Goal: Information Seeking & Learning: Learn about a topic

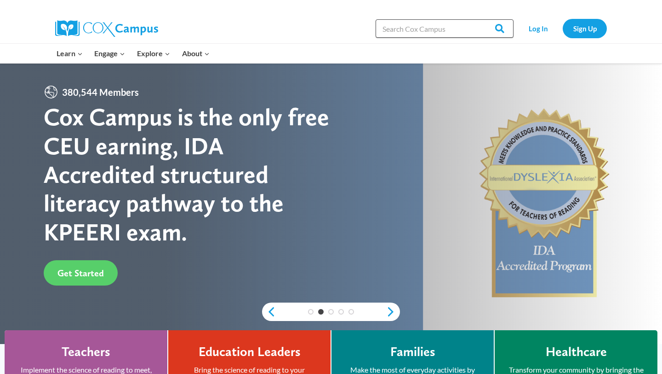
click at [422, 28] on input "Search in [URL][DOMAIN_NAME]" at bounding box center [445, 28] width 138 height 18
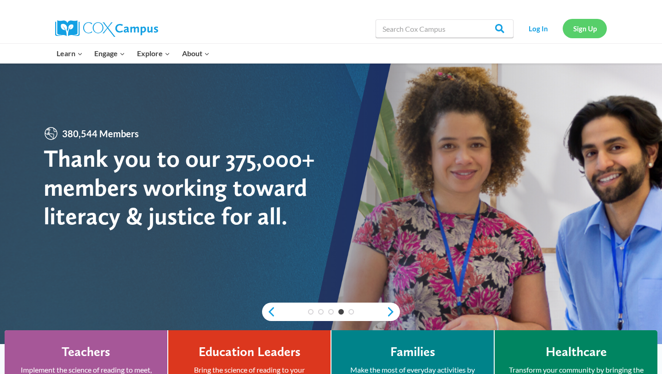
click at [574, 24] on link "Sign Up" at bounding box center [585, 28] width 44 height 19
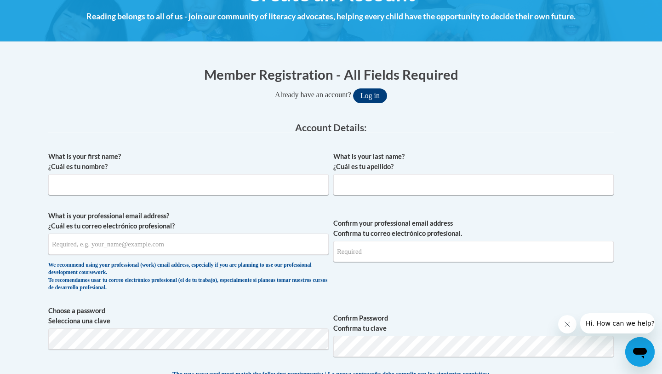
scroll to position [136, 0]
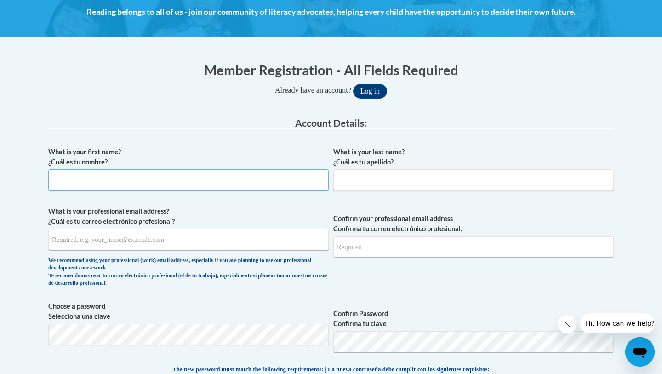
click at [244, 176] on input "What is your first name? ¿Cuál es tu nombre?" at bounding box center [188, 179] width 281 height 21
type input "Brianna"
click at [369, 177] on input "What is your last name? ¿Cuál es tu apellido?" at bounding box center [474, 179] width 281 height 21
type input "Mikla"
click at [245, 238] on input "What is your professional email address? ¿Cuál es tu correo electrónico profesi…" at bounding box center [188, 239] width 281 height 21
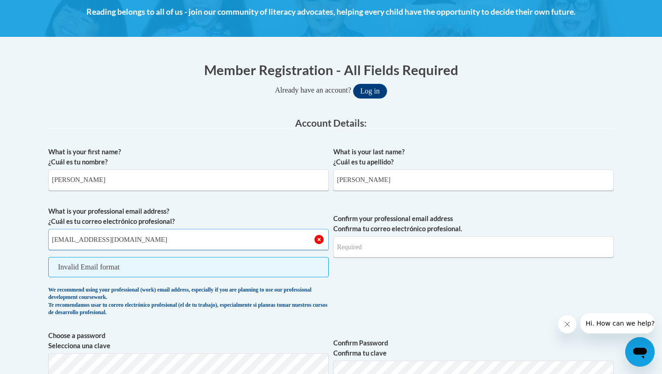
type input "miklab@prescott.k12.wi.us"
click at [259, 267] on span "Invalid Email format" at bounding box center [188, 267] width 281 height 20
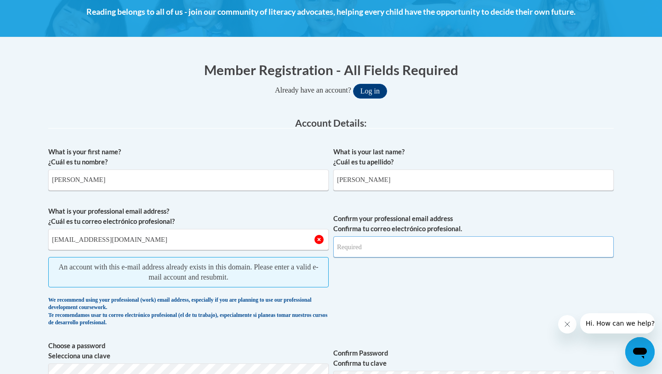
click at [346, 250] on input "Confirm your professional email address Confirma tu correo electrónico profesio…" at bounding box center [474, 246] width 281 height 21
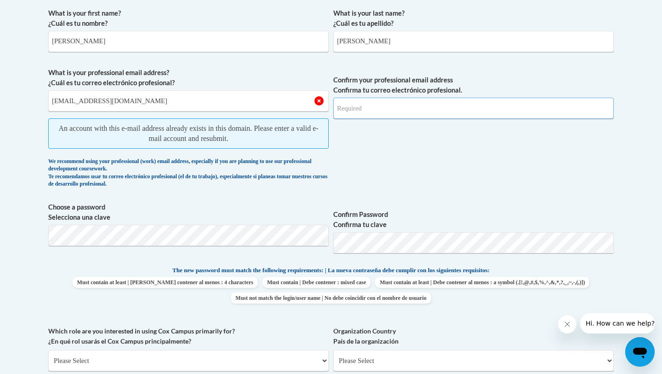
scroll to position [261, 0]
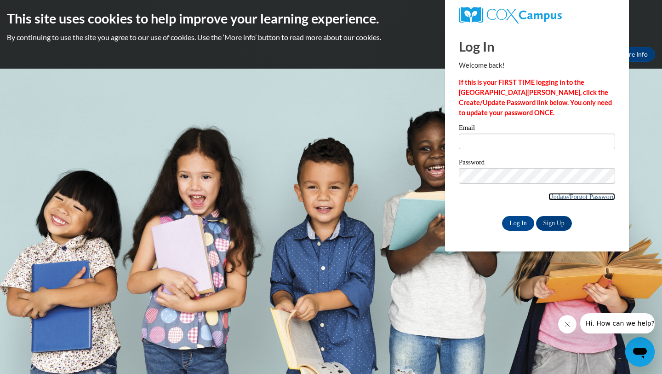
click at [596, 196] on link "Update/Forgot Password" at bounding box center [582, 196] width 67 height 7
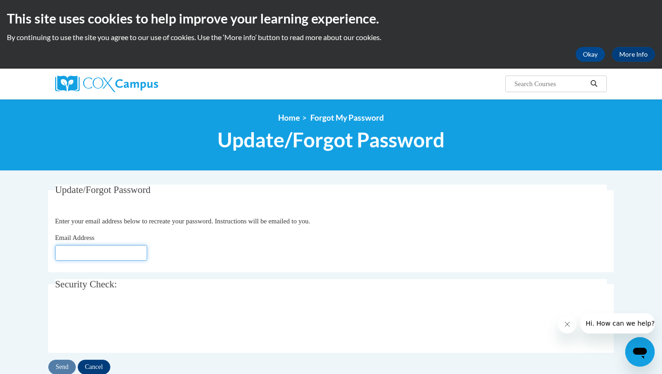
click at [92, 252] on input "Email Address" at bounding box center [101, 253] width 92 height 16
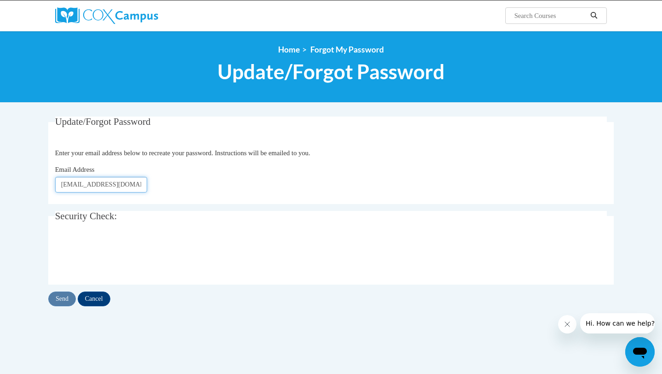
scroll to position [69, 0]
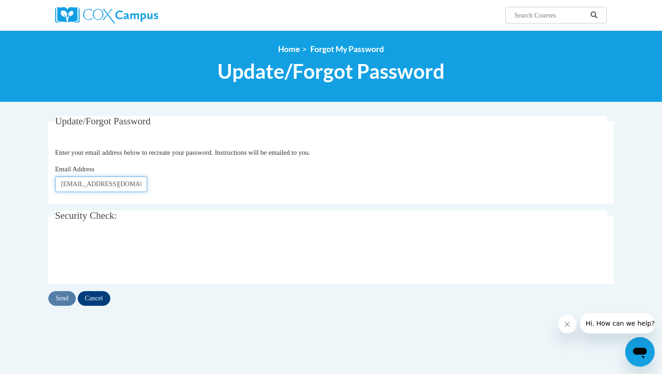
type input "miklab@prescott.k12.wi.us"
click at [67, 290] on div "Update/Forgot Password Please enter your email address Enter your email address…" at bounding box center [331, 211] width 566 height 190
click at [58, 304] on input "Send" at bounding box center [62, 298] width 28 height 15
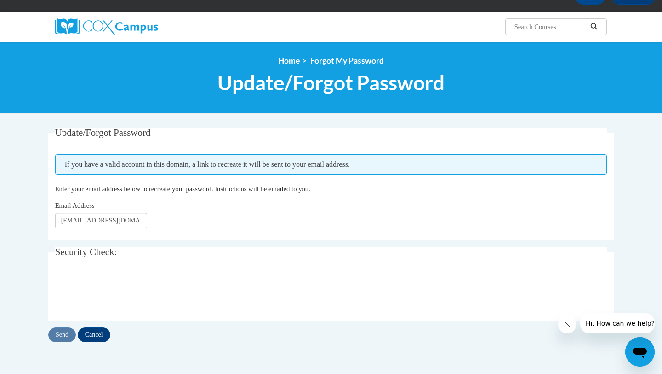
scroll to position [60, 0]
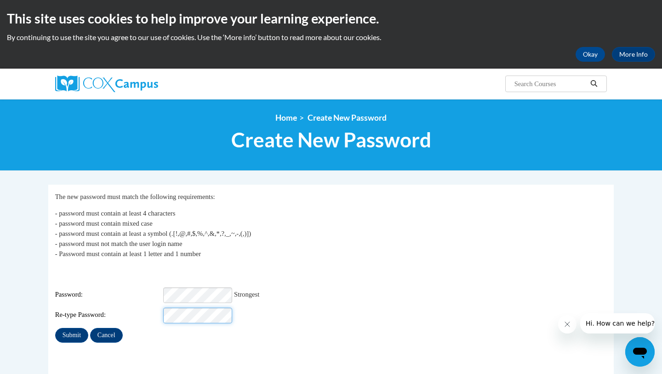
click at [155, 307] on div "Re-type Password:" at bounding box center [331, 315] width 553 height 16
click at [76, 328] on input "Submit" at bounding box center [71, 335] width 33 height 15
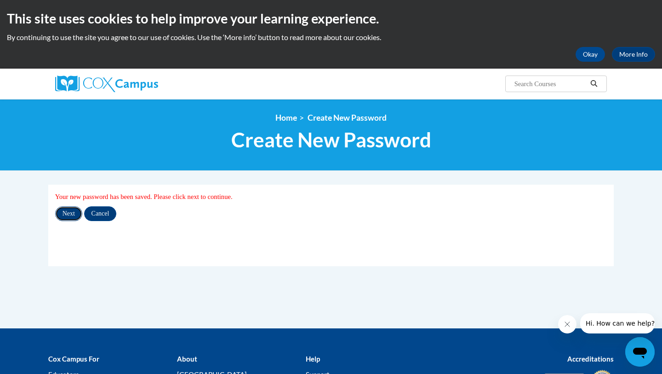
click at [70, 214] on input "Next" at bounding box center [68, 213] width 27 height 15
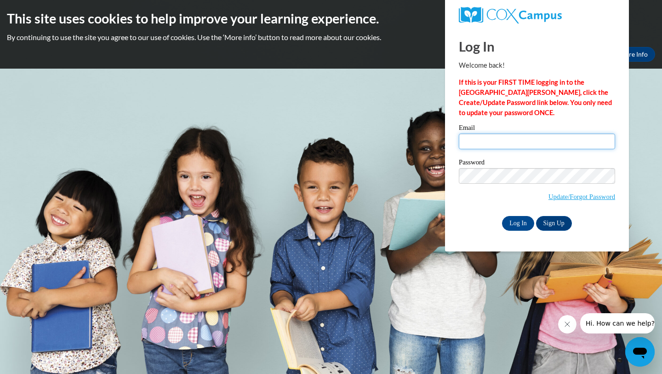
click at [495, 146] on input "Email" at bounding box center [537, 141] width 156 height 16
type input "miklab@prescott.k12.wi.us"
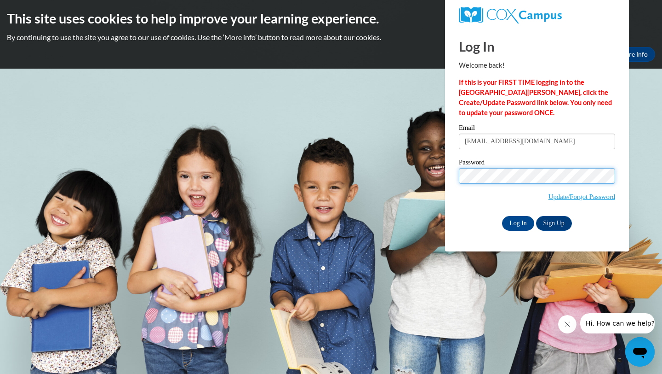
click at [502, 216] on input "Log In" at bounding box center [518, 223] width 32 height 15
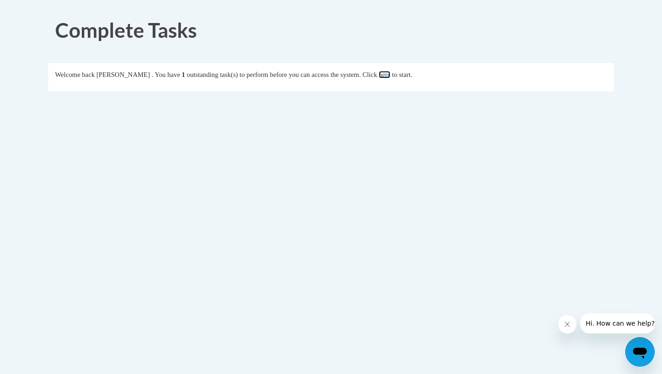
click at [391, 76] on link "here" at bounding box center [385, 74] width 12 height 7
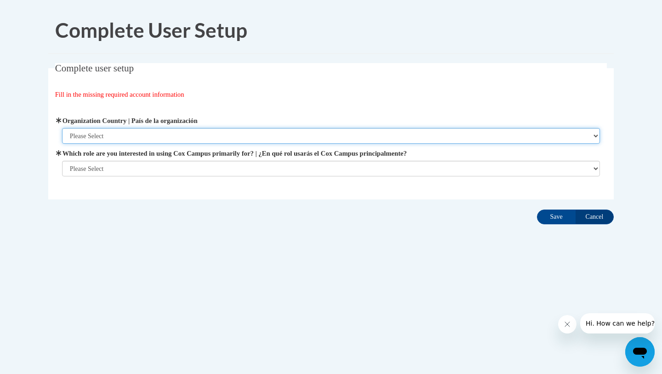
click at [190, 136] on select "Please Select [GEOGRAPHIC_DATA] | [GEOGRAPHIC_DATA] Outside of [GEOGRAPHIC_DATA…" at bounding box center [331, 136] width 539 height 16
select select "ad49bcad-a171-4b2e-b99c-48b446064914"
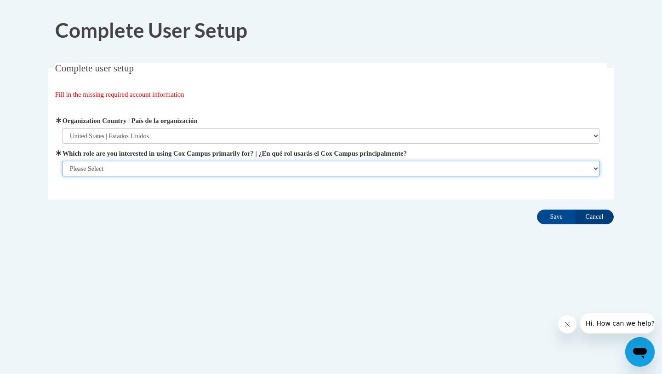
click at [167, 169] on select "Please Select College/University | Colegio/Universidad Community/Nonprofit Part…" at bounding box center [331, 169] width 539 height 16
select select "fbf2d438-af2f-41f8-98f1-81c410e29de3"
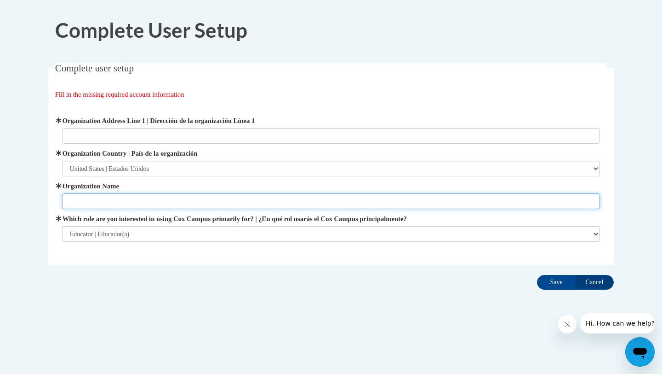
click at [224, 200] on input "Organization Name" at bounding box center [331, 201] width 539 height 16
click at [162, 204] on input "Malone" at bounding box center [331, 201] width 539 height 16
click at [67, 201] on input "Malone" at bounding box center [331, 201] width 539 height 16
click at [112, 204] on input "Malone" at bounding box center [331, 201] width 539 height 16
type input "Malone Elementary"
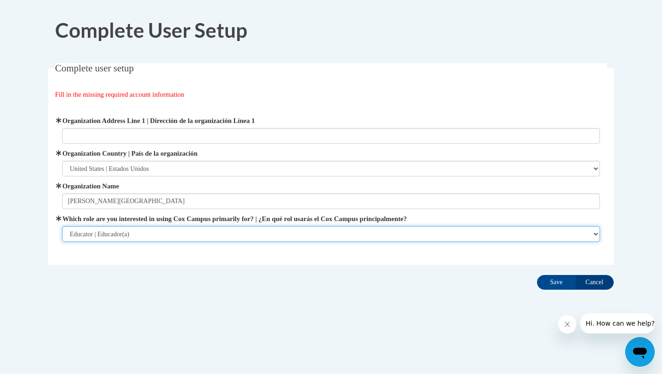
click at [166, 234] on select "Please Select College/University | Colegio/Universidad Community/Nonprofit Part…" at bounding box center [331, 234] width 539 height 16
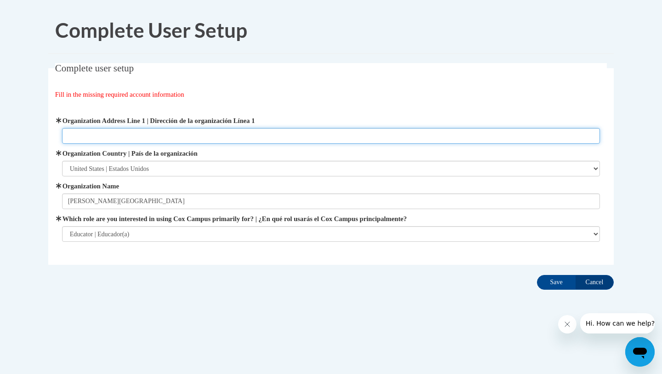
click at [271, 137] on input "Organization Address Line 1 | Dirección de la organización Línea 1" at bounding box center [331, 136] width 539 height 16
type input "505 Campbell St N, Prescott, WI 54021"
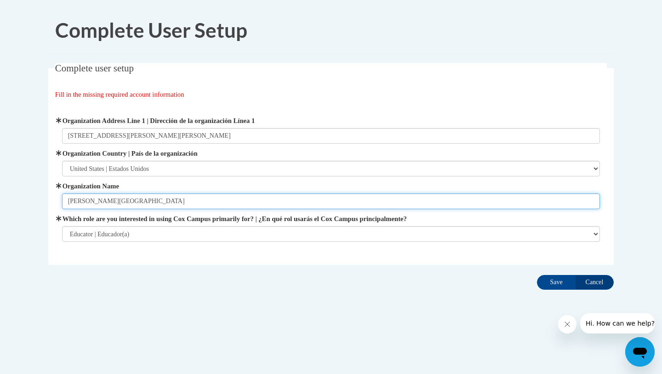
click at [265, 205] on input "Malone Elementary" at bounding box center [331, 201] width 539 height 16
type input "Malone Elementary: Prescott School District"
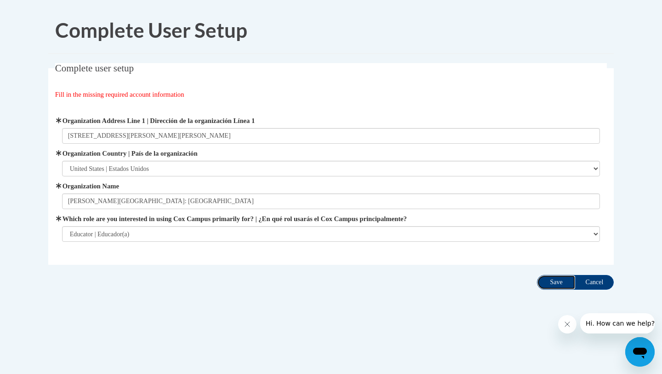
click at [547, 279] on input "Save" at bounding box center [556, 282] width 39 height 15
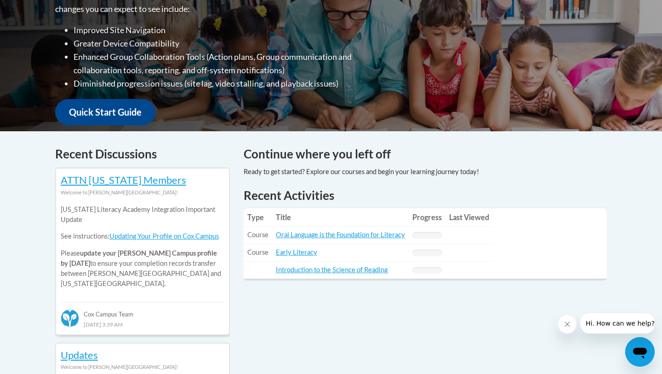
scroll to position [265, 0]
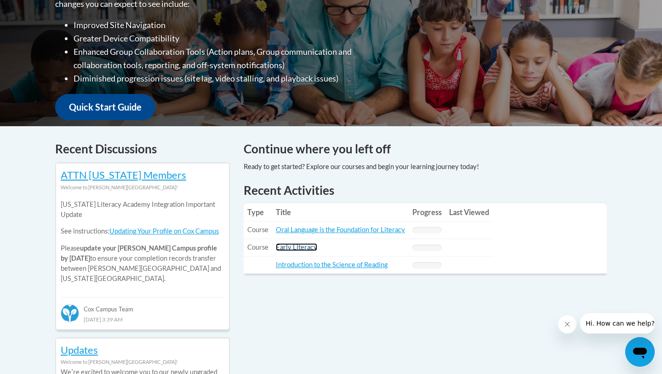
click at [301, 249] on link "Early Literacy" at bounding box center [296, 247] width 41 height 8
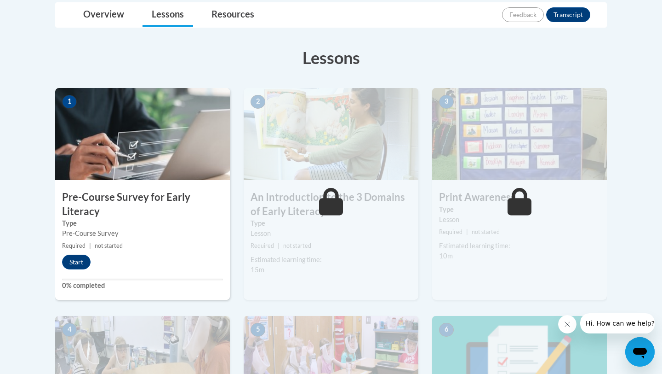
scroll to position [224, 0]
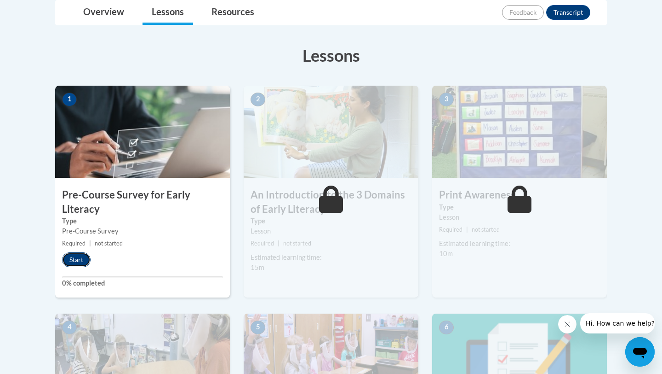
click at [75, 262] on button "Start" at bounding box center [76, 259] width 29 height 15
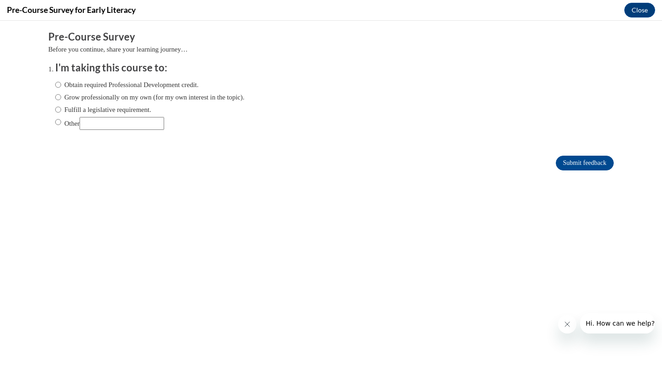
scroll to position [0, 0]
click at [113, 109] on label "Fulfill a legislative requirement." at bounding box center [103, 109] width 96 height 10
click at [61, 109] on input "Fulfill a legislative requirement." at bounding box center [58, 109] width 6 height 10
radio input "true"
click at [593, 165] on input "Submit feedback" at bounding box center [585, 162] width 58 height 15
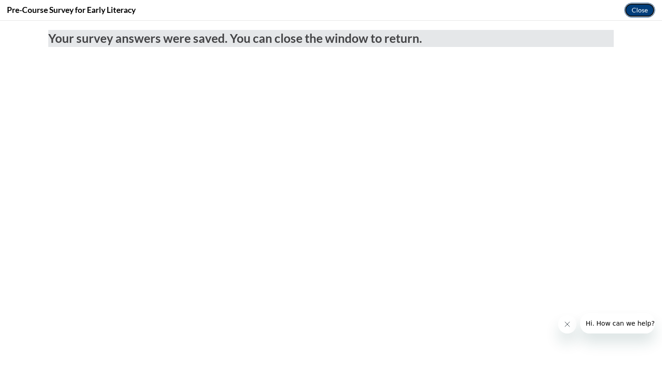
click at [644, 11] on button "Close" at bounding box center [640, 10] width 31 height 15
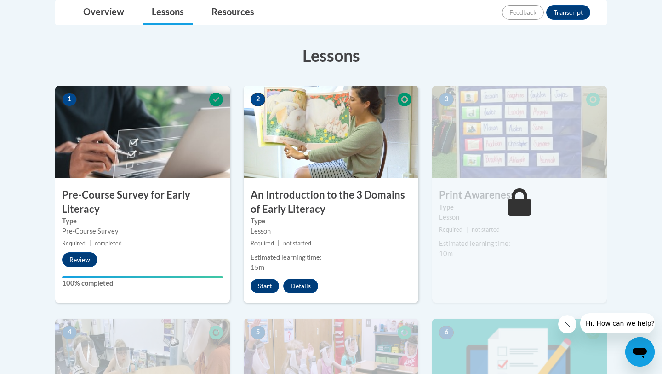
click at [346, 227] on div "Lesson" at bounding box center [331, 231] width 161 height 10
click at [259, 288] on button "Start" at bounding box center [265, 285] width 29 height 15
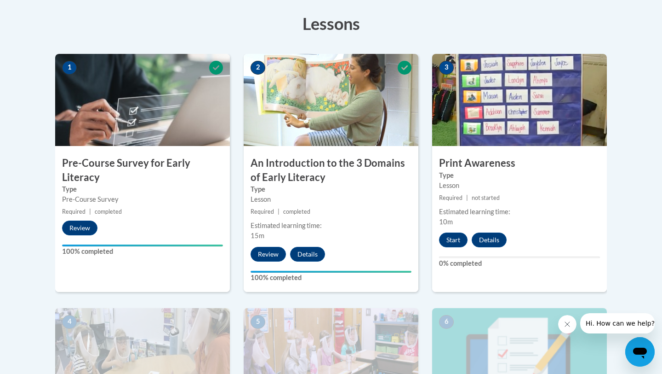
scroll to position [219, 0]
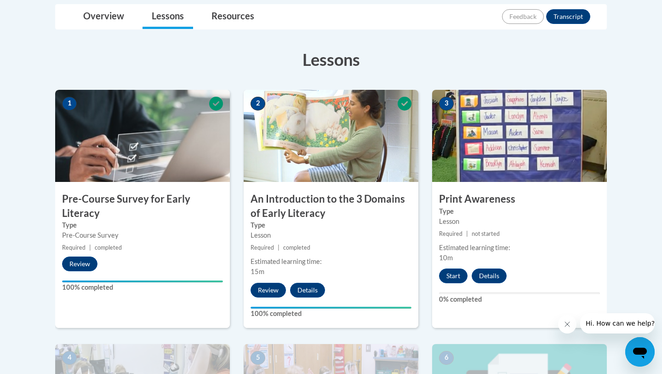
click at [566, 143] on img at bounding box center [519, 136] width 175 height 92
click at [449, 273] on button "Start" at bounding box center [453, 275] width 29 height 15
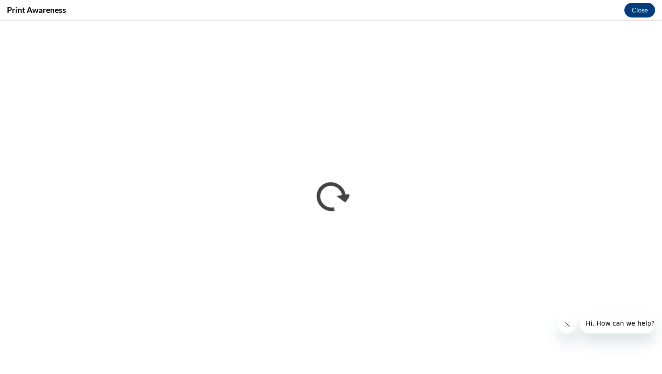
scroll to position [0, 0]
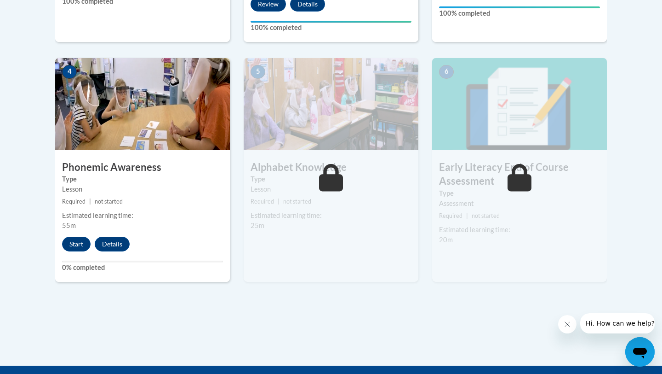
scroll to position [509, 0]
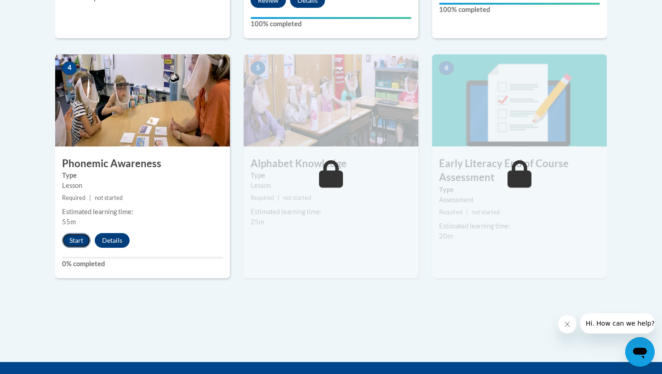
click at [76, 238] on button "Start" at bounding box center [76, 240] width 29 height 15
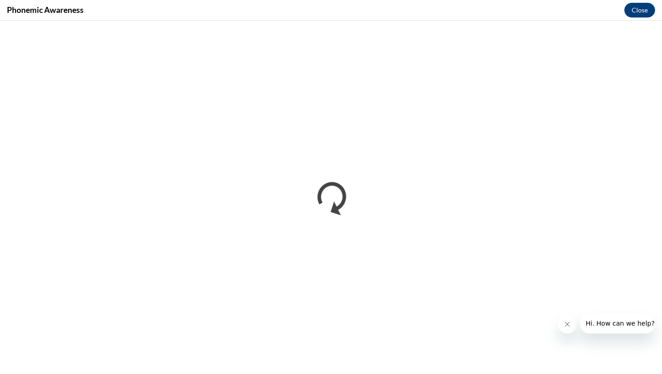
scroll to position [0, 0]
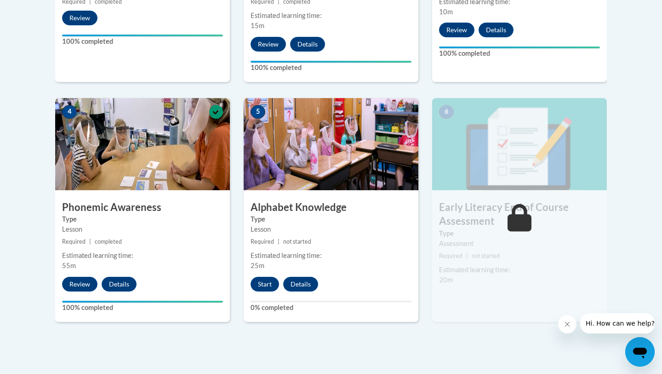
scroll to position [477, 0]
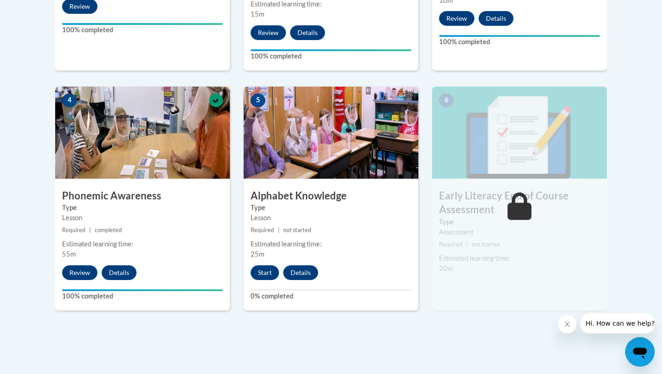
click at [371, 206] on label "Type" at bounding box center [331, 207] width 161 height 10
click at [267, 275] on button "Start" at bounding box center [265, 272] width 29 height 15
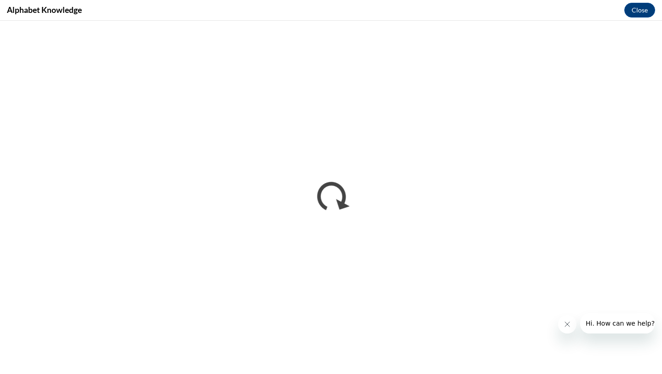
scroll to position [0, 0]
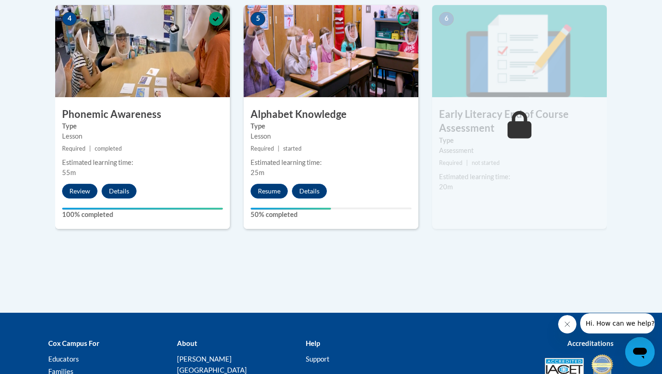
scroll to position [547, 0]
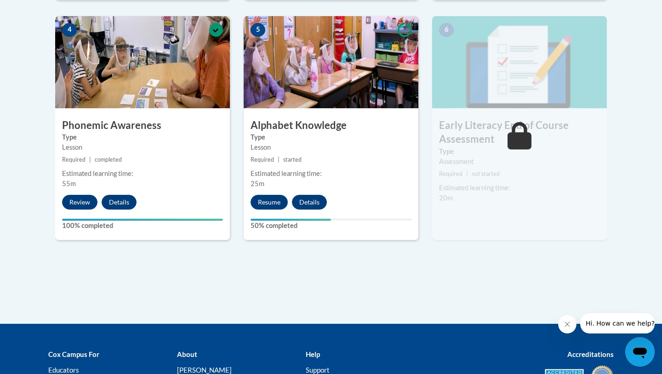
click at [398, 129] on h3 "Alphabet Knowledge" at bounding box center [331, 125] width 175 height 14
click at [264, 205] on button "Resume" at bounding box center [269, 202] width 37 height 15
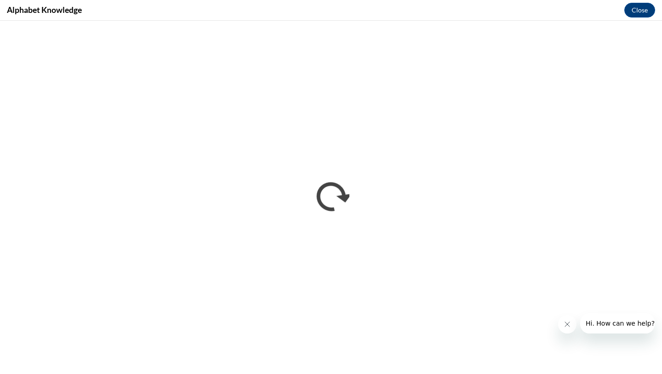
scroll to position [0, 0]
click at [638, 11] on button "Close" at bounding box center [640, 10] width 31 height 15
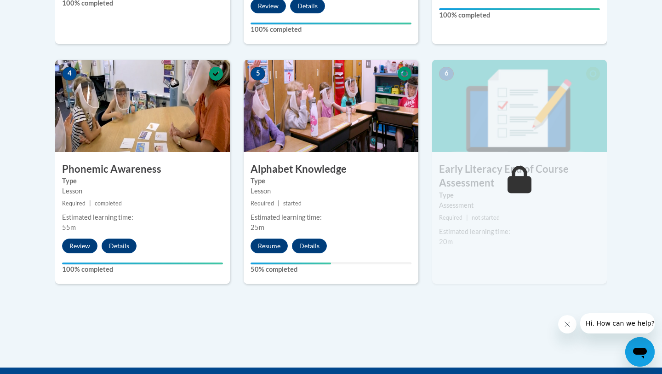
scroll to position [513, 0]
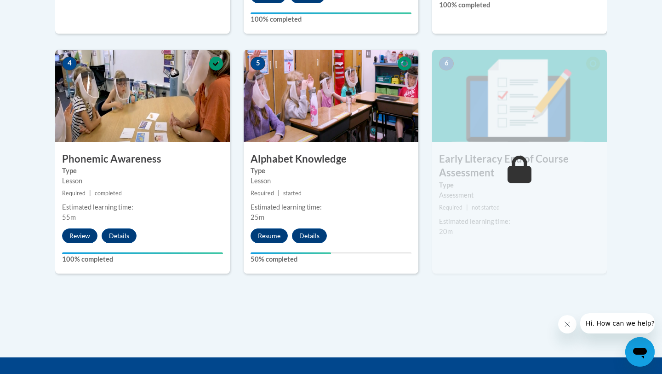
click at [317, 188] on div "5 Alphabet Knowledge Type Lesson Required | started Estimated learning time: 25…" at bounding box center [331, 162] width 175 height 224
click at [298, 166] on label "Type" at bounding box center [331, 171] width 161 height 10
click at [310, 132] on img at bounding box center [331, 96] width 175 height 92
click at [274, 234] on button "Resume" at bounding box center [269, 235] width 37 height 15
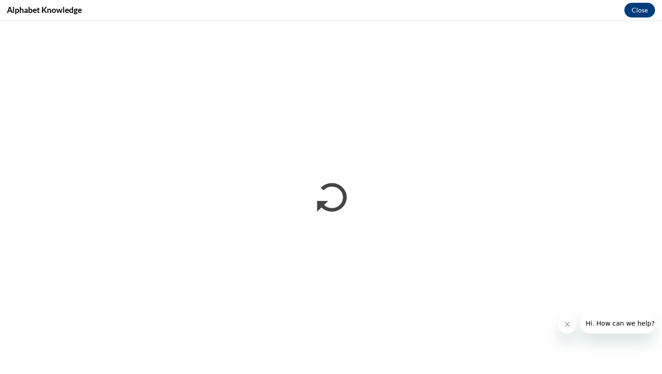
scroll to position [0, 0]
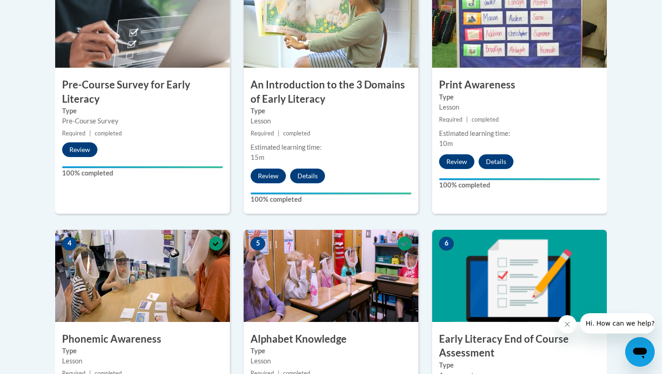
scroll to position [505, 0]
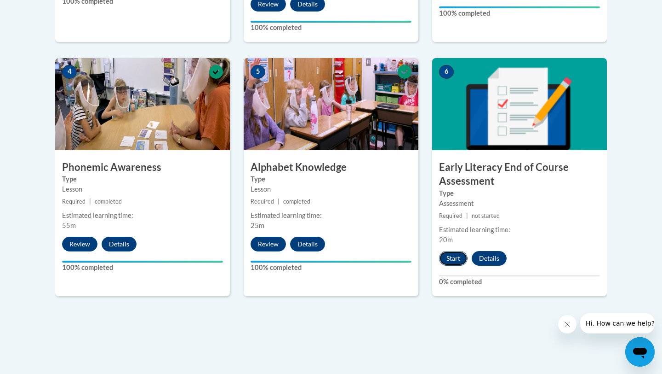
click at [454, 254] on button "Start" at bounding box center [453, 258] width 29 height 15
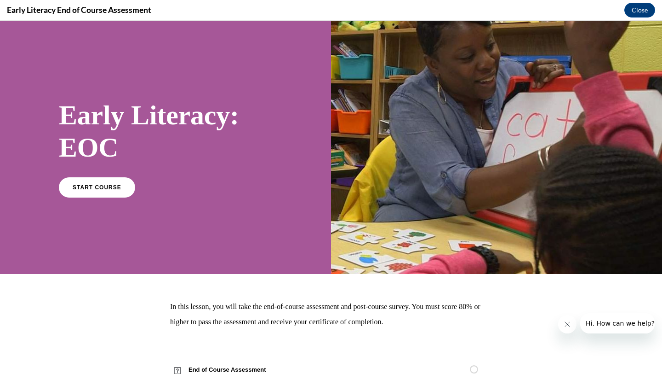
scroll to position [34, 0]
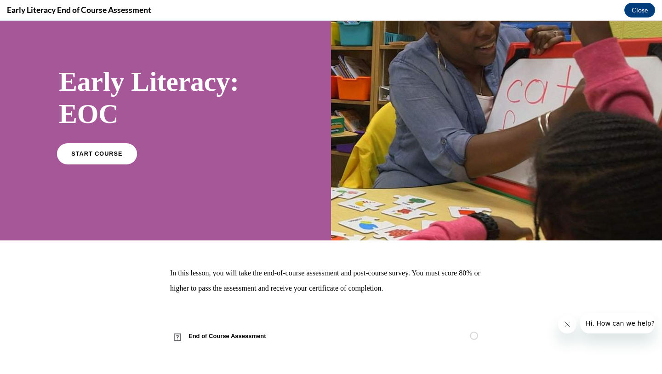
click at [119, 154] on link "START COURSE" at bounding box center [97, 153] width 80 height 21
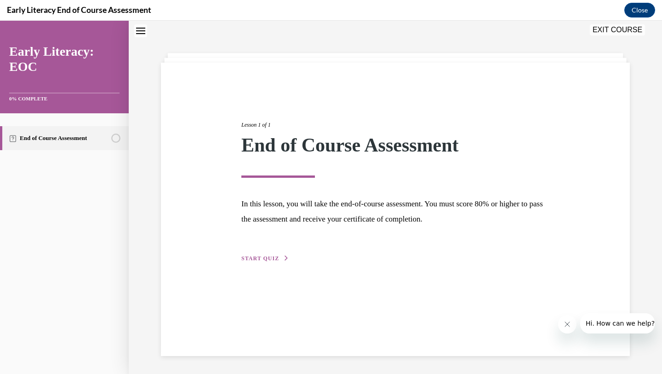
scroll to position [29, 0]
click at [268, 258] on span "START QUIZ" at bounding box center [261, 257] width 38 height 6
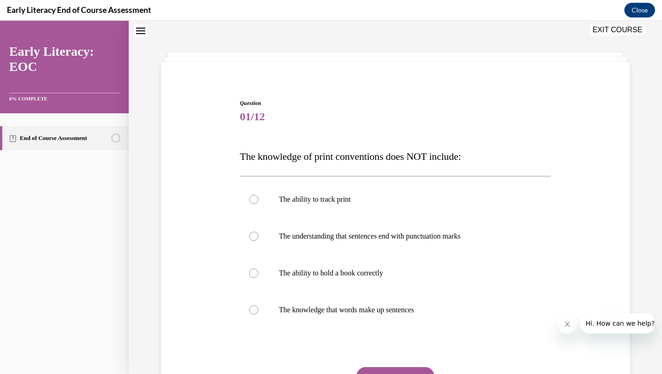
scroll to position [28, 0]
click at [323, 271] on p "The ability to hold a book correctly" at bounding box center [403, 273] width 249 height 9
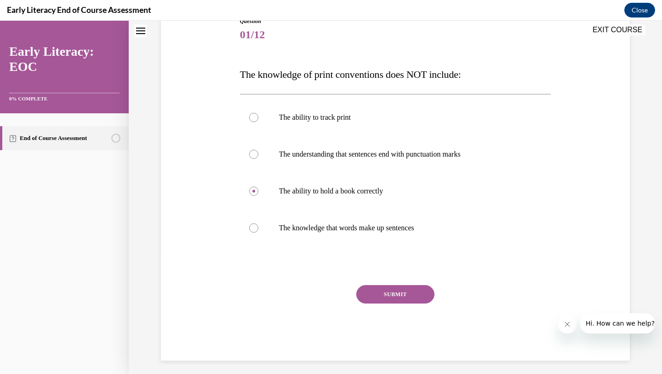
click at [392, 294] on button "SUBMIT" at bounding box center [396, 294] width 78 height 18
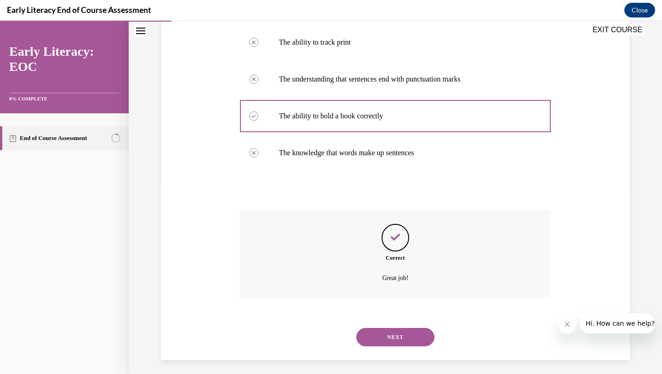
scroll to position [190, 0]
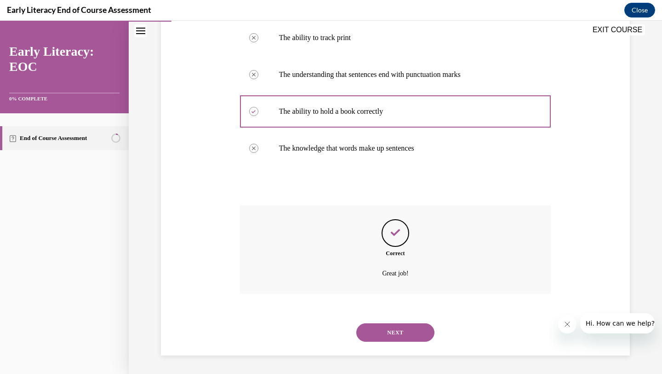
click at [397, 336] on button "NEXT" at bounding box center [396, 332] width 78 height 18
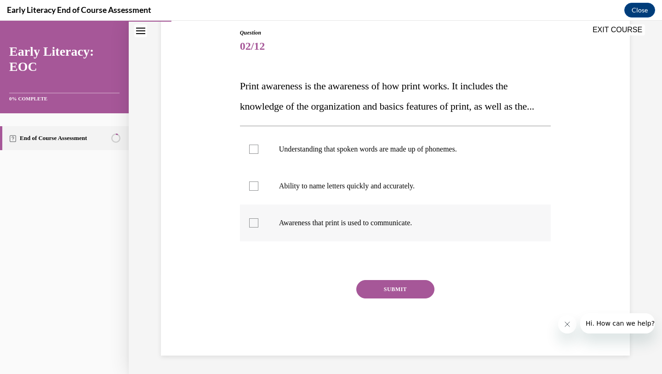
click at [340, 227] on p "Awareness that print is used to communicate." at bounding box center [403, 222] width 249 height 9
click at [386, 298] on button "SUBMIT" at bounding box center [396, 289] width 78 height 18
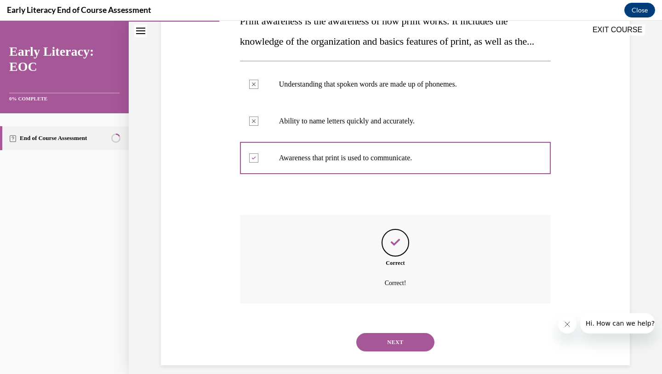
scroll to position [194, 0]
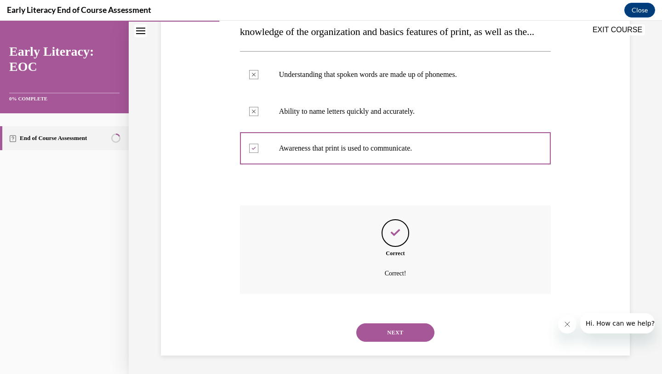
click at [395, 336] on button "NEXT" at bounding box center [396, 332] width 78 height 18
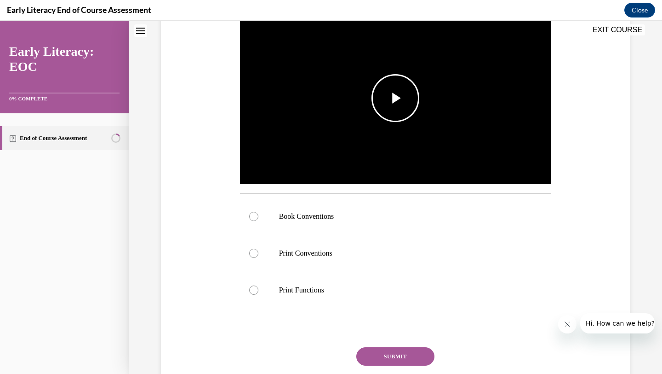
scroll to position [0, 0]
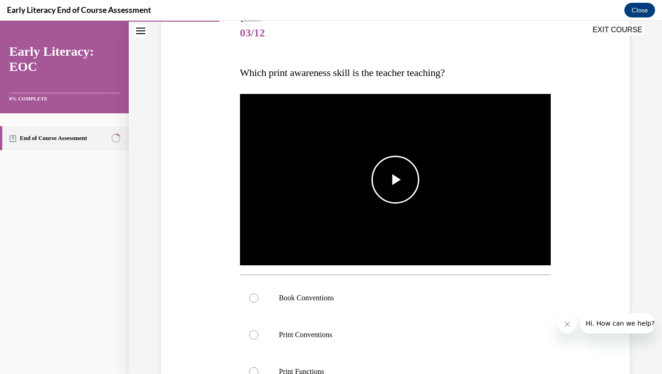
click at [396, 179] on span "Video player" at bounding box center [396, 179] width 0 height 0
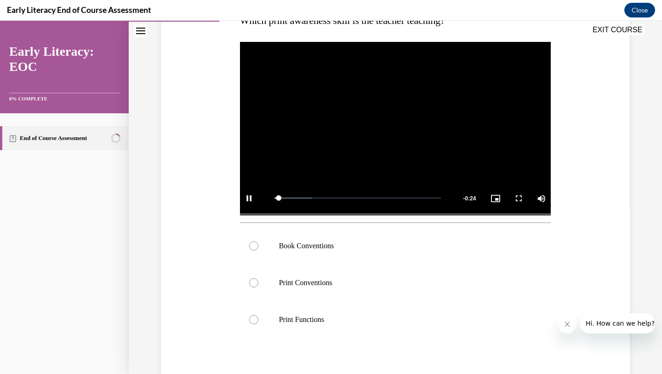
scroll to position [170, 0]
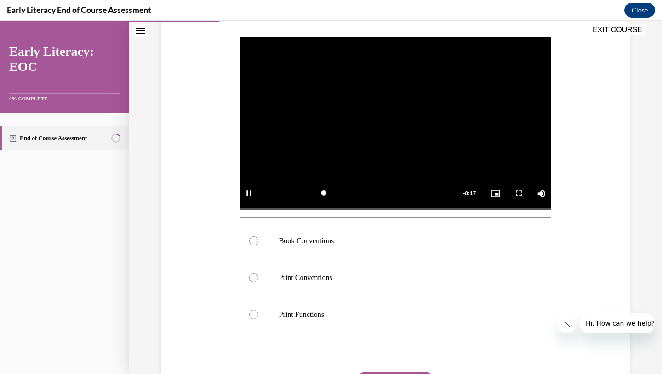
click at [373, 118] on video "Video player" at bounding box center [395, 122] width 311 height 175
click at [318, 277] on p "Print Conventions" at bounding box center [403, 277] width 249 height 9
click at [316, 245] on p "Book Conventions" at bounding box center [403, 240] width 249 height 9
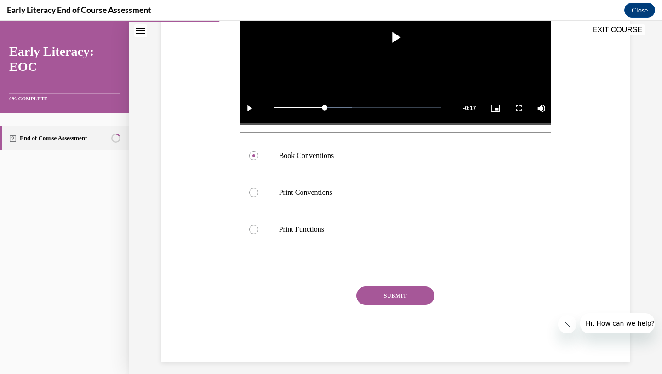
click at [403, 299] on button "SUBMIT" at bounding box center [396, 295] width 78 height 18
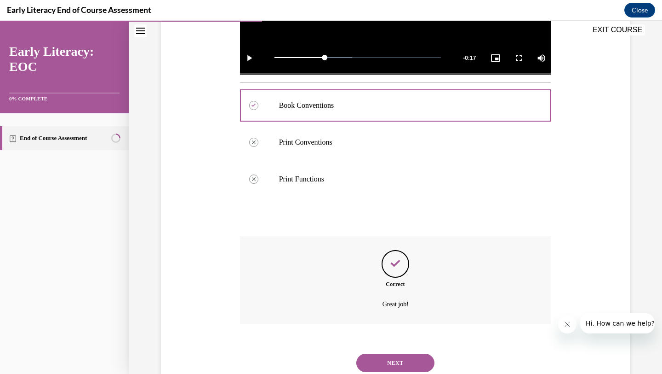
scroll to position [335, 0]
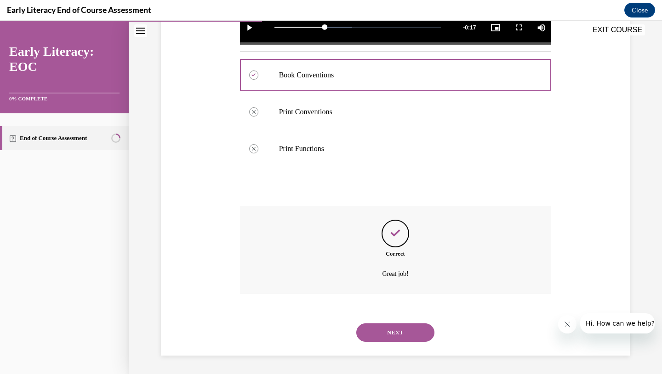
click at [400, 334] on button "NEXT" at bounding box center [396, 332] width 78 height 18
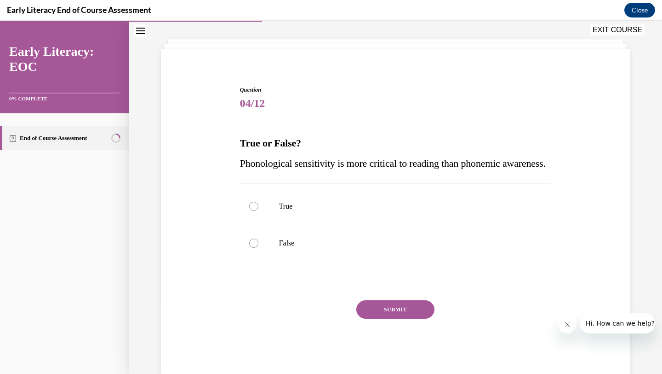
scroll to position [28, 0]
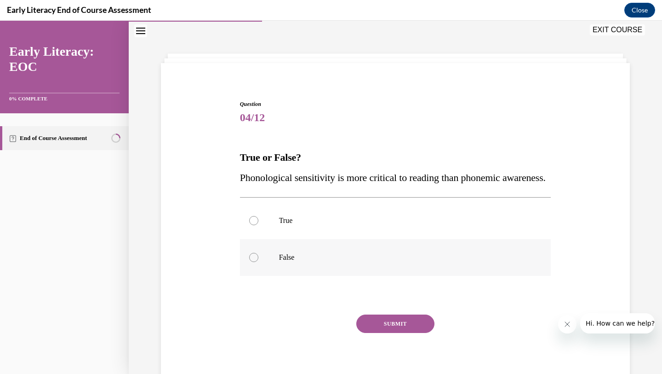
click at [368, 262] on p "False" at bounding box center [403, 257] width 249 height 9
click at [395, 333] on button "SUBMIT" at bounding box center [396, 323] width 78 height 18
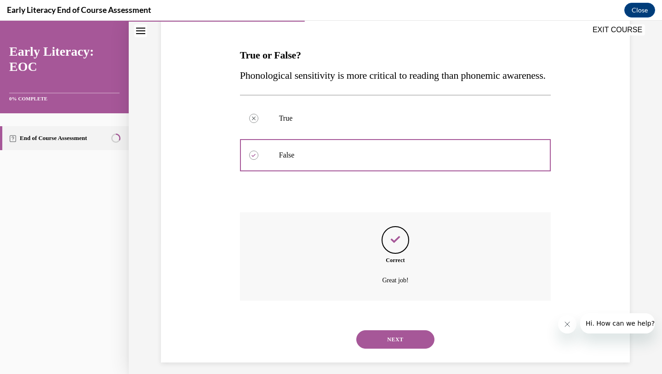
scroll to position [157, 0]
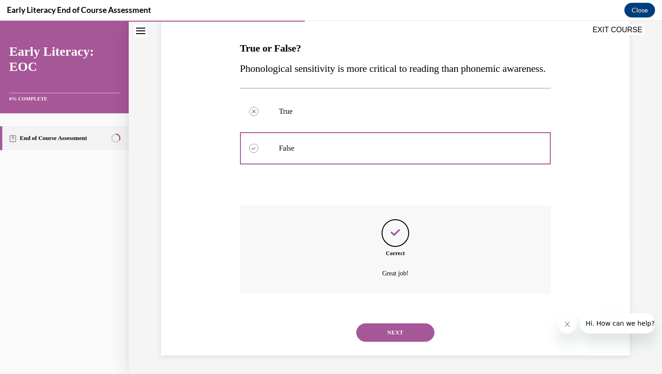
click at [398, 328] on button "NEXT" at bounding box center [396, 332] width 78 height 18
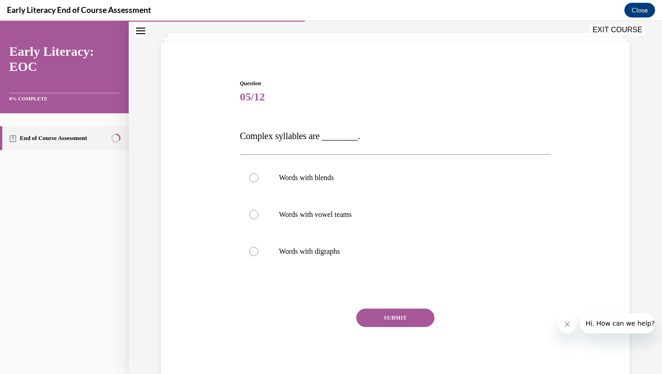
scroll to position [28, 0]
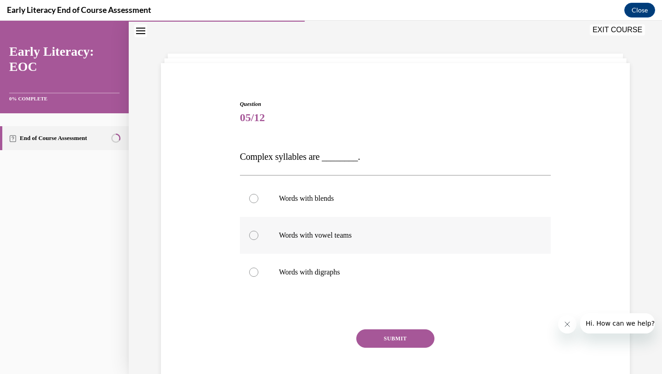
click at [350, 232] on p "Words with vowel teams" at bounding box center [403, 234] width 249 height 9
click at [316, 274] on p "Words with digraphs" at bounding box center [403, 271] width 249 height 9
click at [313, 205] on div at bounding box center [395, 198] width 311 height 37
click at [407, 342] on button "SUBMIT" at bounding box center [396, 338] width 78 height 18
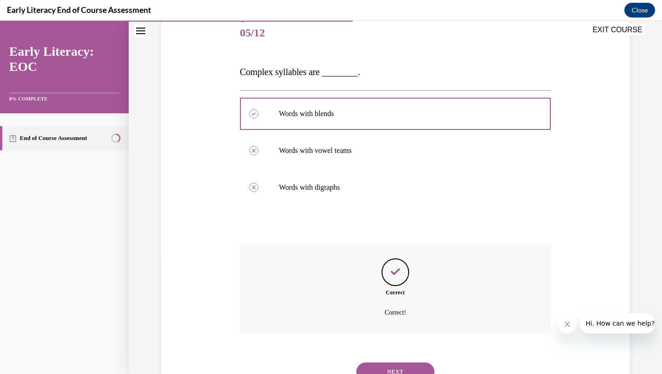
scroll to position [152, 0]
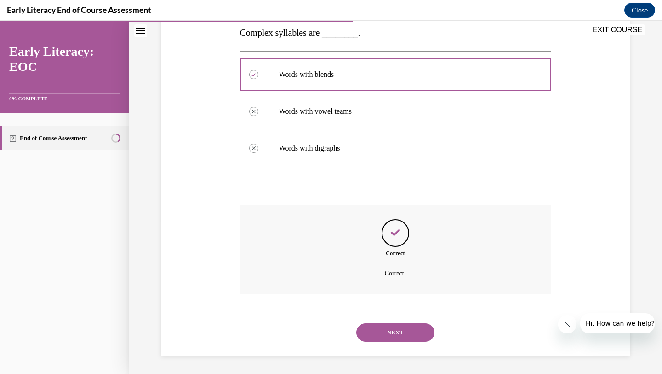
click at [389, 334] on button "NEXT" at bounding box center [396, 332] width 78 height 18
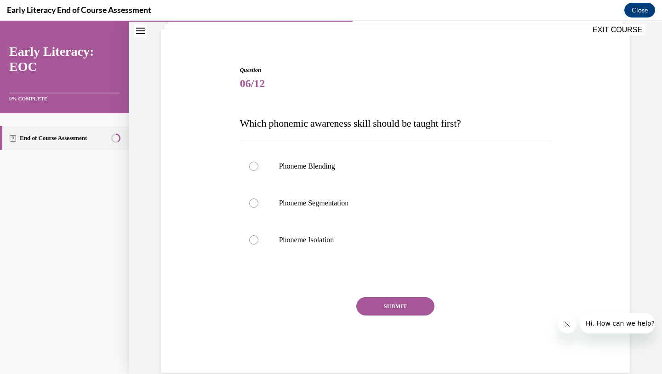
scroll to position [28, 0]
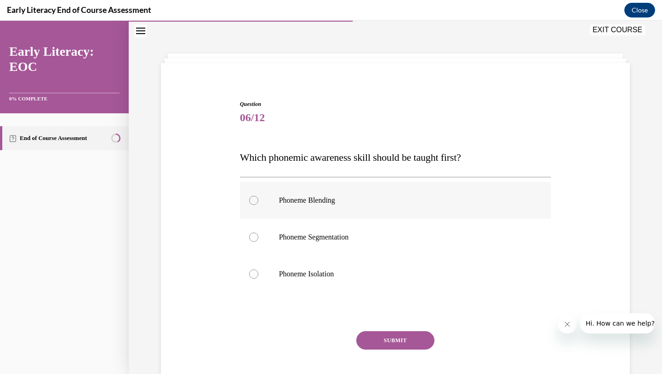
click at [319, 204] on p "Phoneme Blending" at bounding box center [403, 200] width 249 height 9
click at [300, 270] on p "Phoneme Isolation" at bounding box center [403, 273] width 249 height 9
click at [387, 341] on button "SUBMIT" at bounding box center [396, 340] width 78 height 18
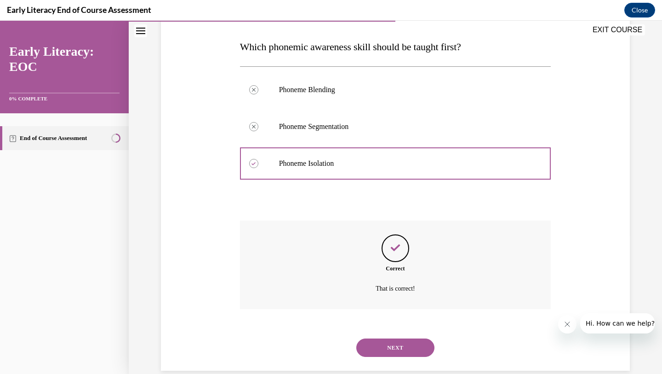
scroll to position [154, 0]
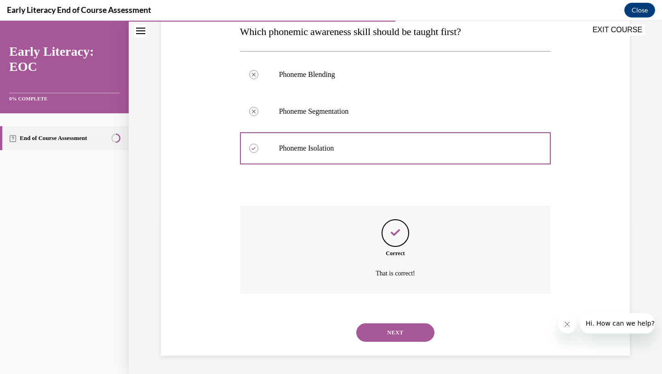
click at [387, 341] on button "NEXT" at bounding box center [396, 332] width 78 height 18
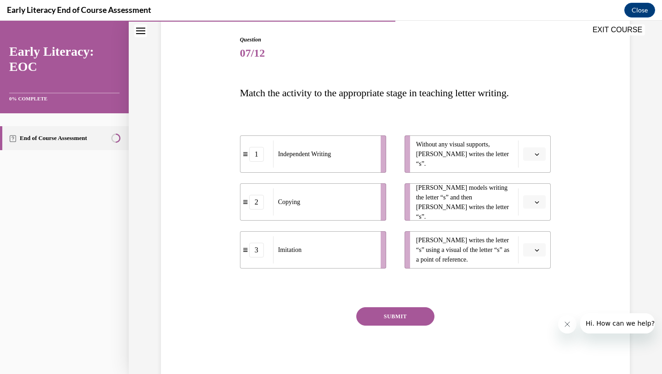
scroll to position [87, 0]
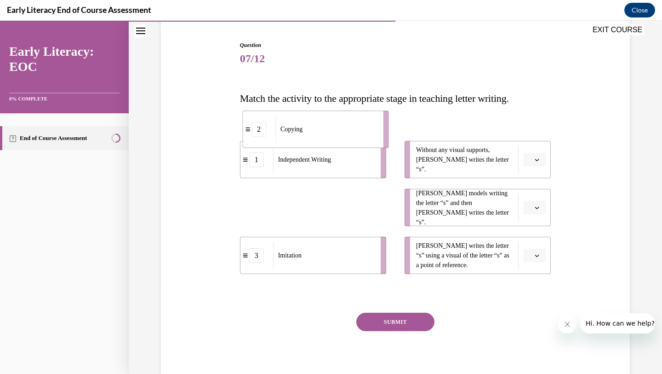
drag, startPoint x: 316, startPoint y: 210, endPoint x: 317, endPoint y: 131, distance: 79.1
click at [317, 131] on div "Copying" at bounding box center [327, 128] width 102 height 27
click at [539, 209] on icon "button" at bounding box center [537, 207] width 5 height 5
click at [536, 159] on icon "button" at bounding box center [537, 160] width 4 height 2
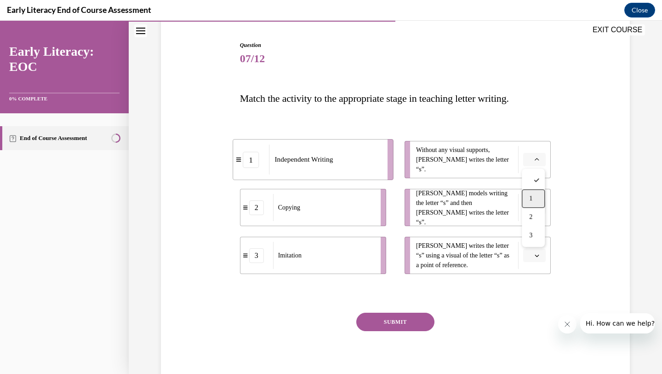
click at [533, 201] on div "1" at bounding box center [533, 198] width 23 height 18
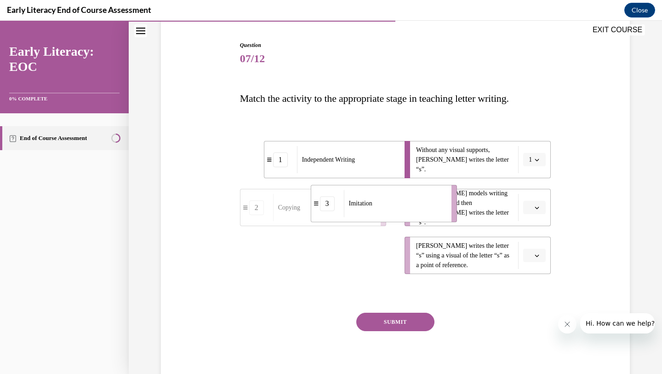
drag, startPoint x: 357, startPoint y: 257, endPoint x: 428, endPoint y: 205, distance: 87.9
click at [428, 206] on div "Imitation" at bounding box center [395, 203] width 102 height 27
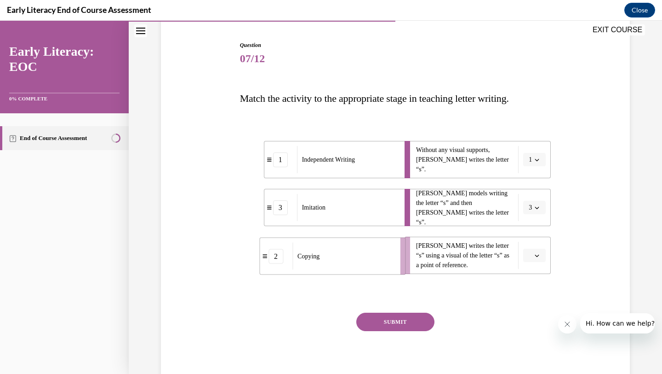
drag, startPoint x: 323, startPoint y: 249, endPoint x: 343, endPoint y: 250, distance: 19.3
click at [343, 250] on div "Copying" at bounding box center [344, 255] width 102 height 27
drag, startPoint x: 343, startPoint y: 250, endPoint x: 385, endPoint y: 251, distance: 41.9
click at [385, 251] on div "Copying" at bounding box center [366, 256] width 102 height 27
click at [426, 317] on button "SUBMIT" at bounding box center [396, 321] width 78 height 18
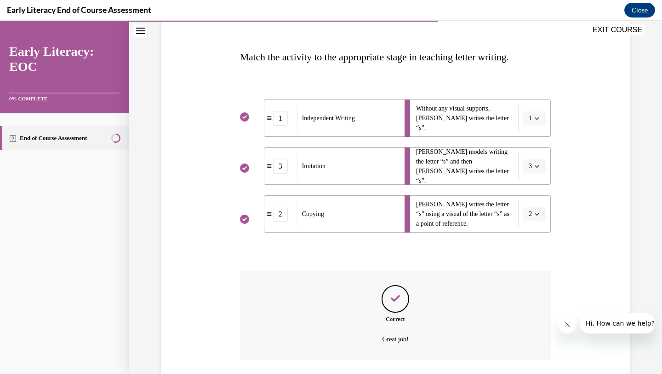
scroll to position [194, 0]
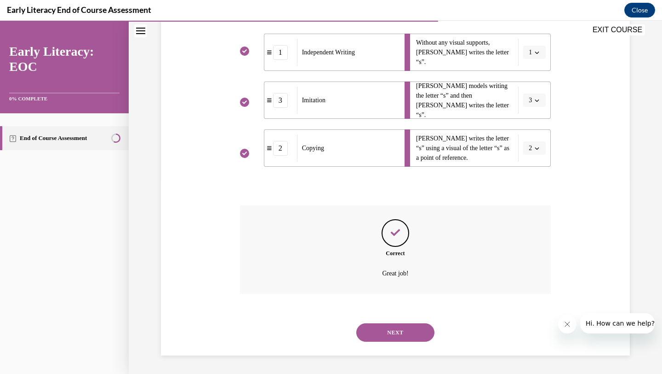
click at [424, 330] on button "NEXT" at bounding box center [396, 332] width 78 height 18
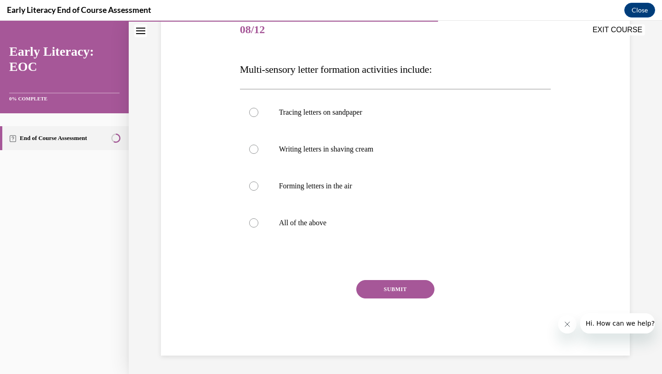
scroll to position [103, 0]
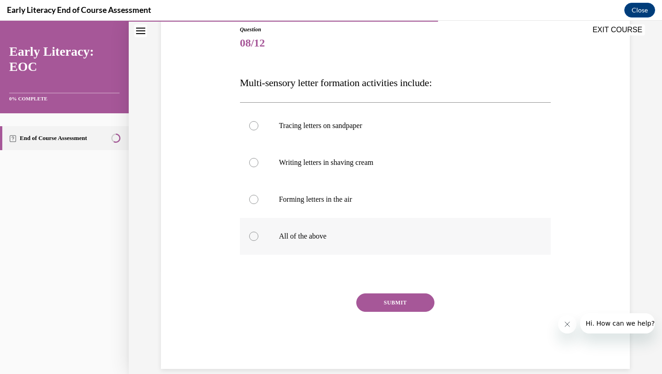
click at [310, 238] on p "All of the above" at bounding box center [403, 235] width 249 height 9
click at [393, 311] on button "SUBMIT" at bounding box center [396, 302] width 78 height 18
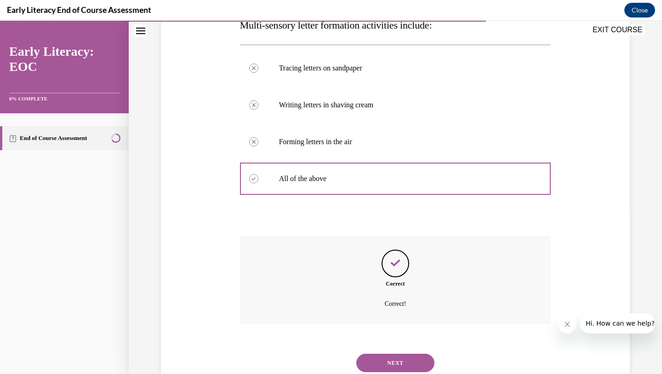
scroll to position [190, 0]
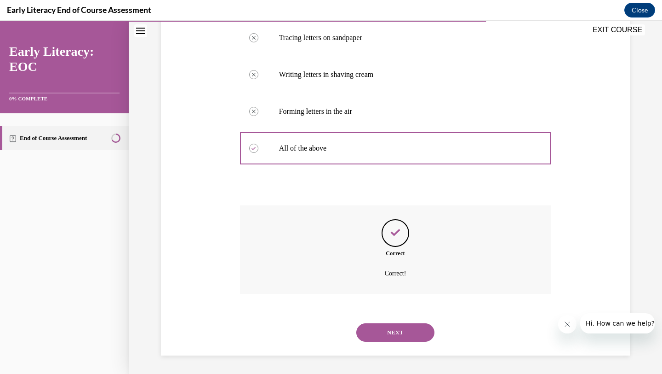
click at [407, 328] on button "NEXT" at bounding box center [396, 332] width 78 height 18
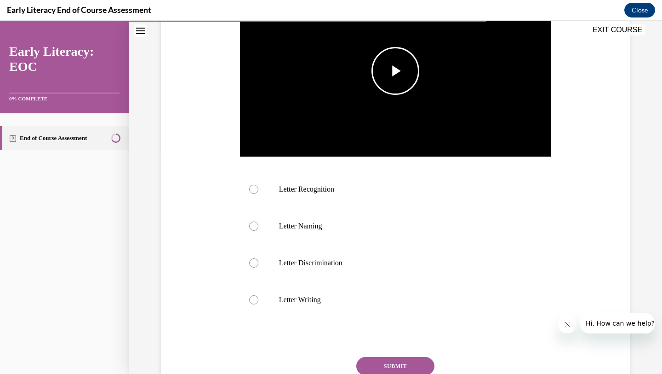
scroll to position [230, 0]
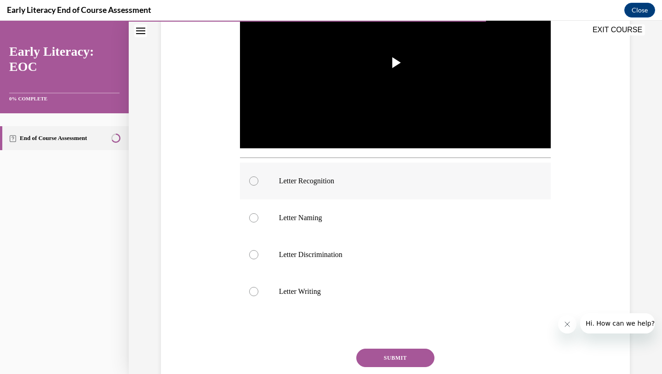
click at [339, 184] on p "Letter Recognition" at bounding box center [403, 180] width 249 height 9
click at [379, 363] on button "SUBMIT" at bounding box center [396, 357] width 78 height 18
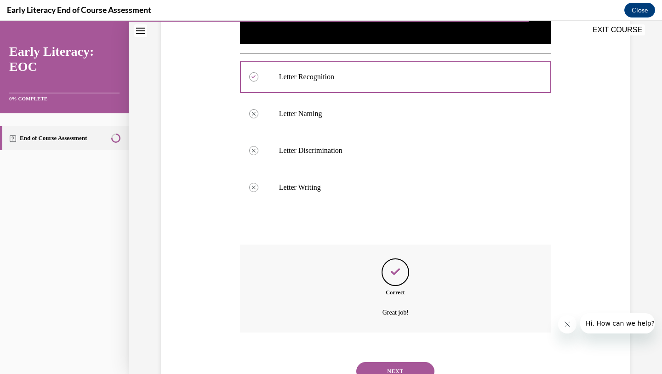
scroll to position [372, 0]
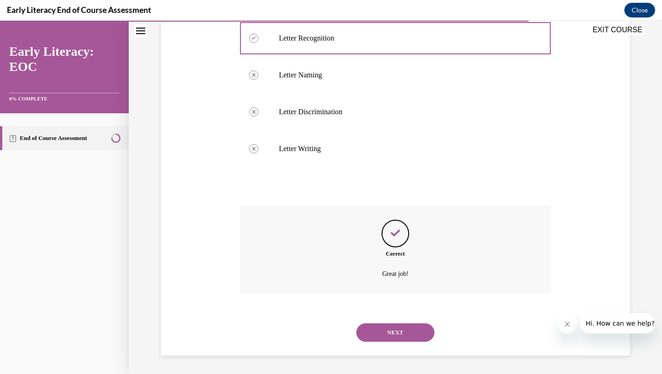
click at [375, 330] on button "NEXT" at bounding box center [396, 332] width 78 height 18
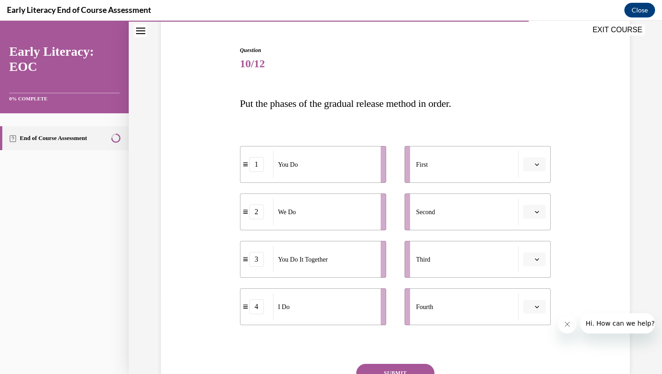
scroll to position [81, 0]
drag, startPoint x: 308, startPoint y: 304, endPoint x: 459, endPoint y: 155, distance: 211.4
click at [459, 155] on div "I Do" at bounding box center [475, 159] width 102 height 27
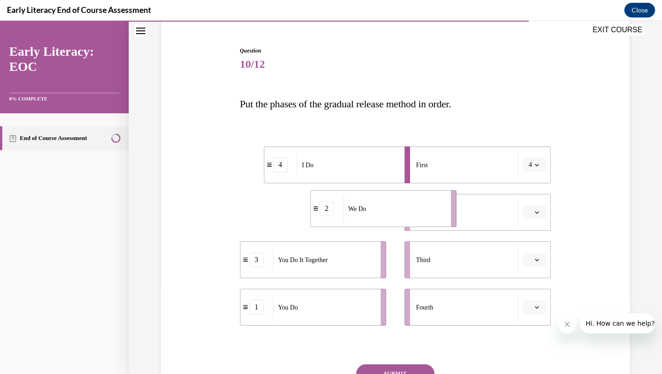
drag, startPoint x: 308, startPoint y: 224, endPoint x: 379, endPoint y: 219, distance: 70.5
click at [379, 219] on div "We Do" at bounding box center [395, 208] width 102 height 27
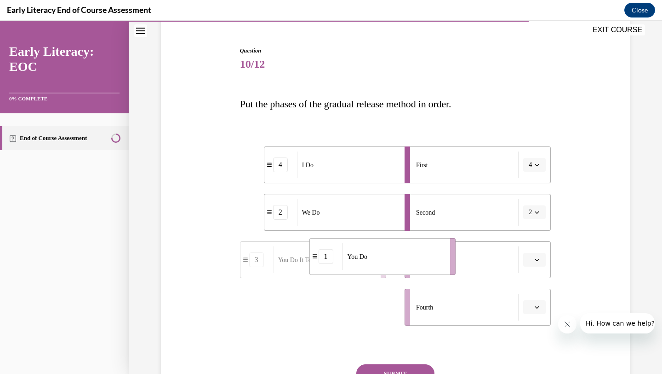
drag, startPoint x: 302, startPoint y: 308, endPoint x: 374, endPoint y: 257, distance: 89.1
click at [374, 257] on div "You Do" at bounding box center [394, 256] width 102 height 27
drag, startPoint x: 304, startPoint y: 309, endPoint x: 311, endPoint y: 298, distance: 13.2
click at [311, 298] on span "You Do It Together" at bounding box center [311, 297] width 50 height 10
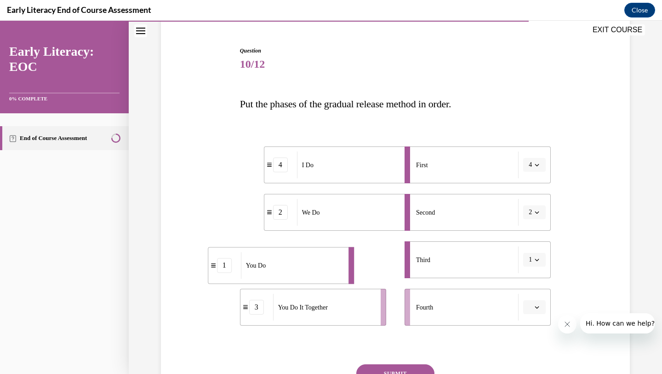
drag, startPoint x: 323, startPoint y: 263, endPoint x: 270, endPoint y: 270, distance: 54.2
click at [269, 269] on div "You Do" at bounding box center [292, 265] width 102 height 27
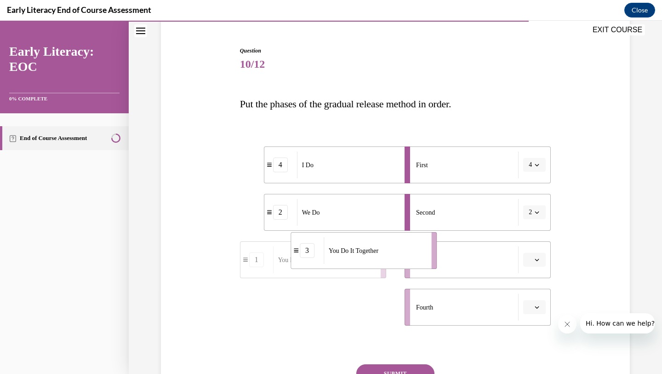
drag, startPoint x: 328, startPoint y: 310, endPoint x: 378, endPoint y: 253, distance: 75.9
click at [378, 253] on span "You Do It Together" at bounding box center [354, 251] width 50 height 10
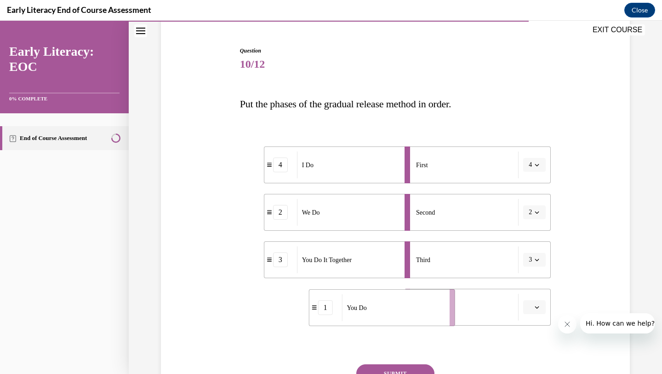
drag, startPoint x: 328, startPoint y: 305, endPoint x: 396, endPoint y: 305, distance: 68.5
click at [396, 305] on div "You Do" at bounding box center [393, 307] width 102 height 27
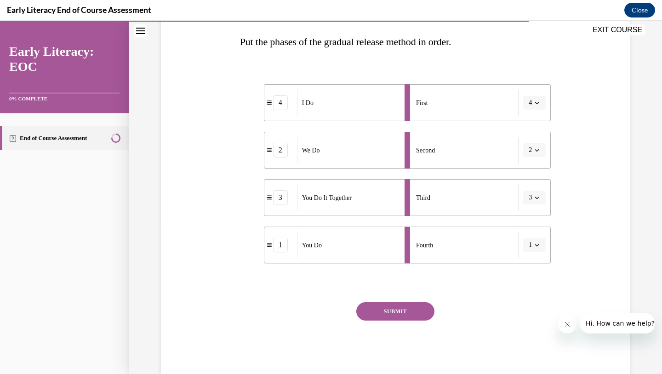
scroll to position [150, 0]
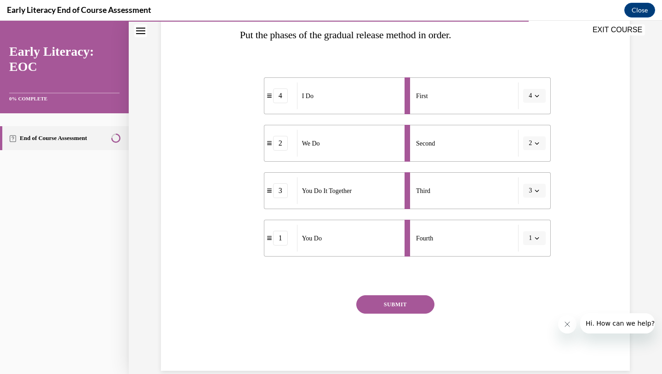
click at [350, 241] on div "You Do" at bounding box center [348, 237] width 102 height 27
drag, startPoint x: 350, startPoint y: 241, endPoint x: 347, endPoint y: 232, distance: 9.0
click at [347, 233] on div "You Do" at bounding box center [347, 224] width 102 height 27
click at [383, 304] on button "SUBMIT" at bounding box center [396, 304] width 78 height 18
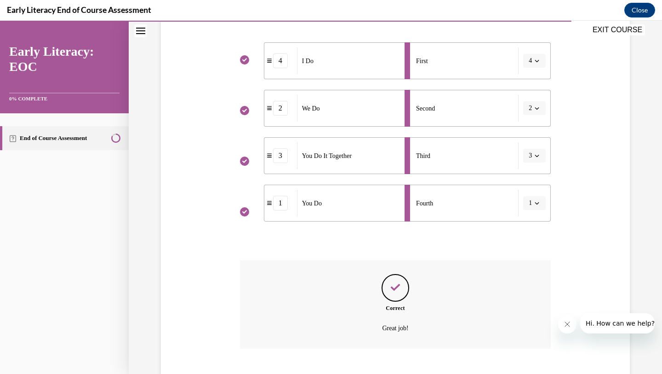
scroll to position [240, 0]
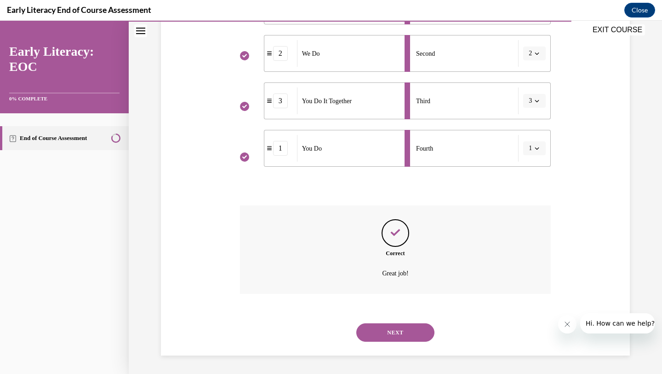
click at [404, 331] on button "NEXT" at bounding box center [396, 332] width 78 height 18
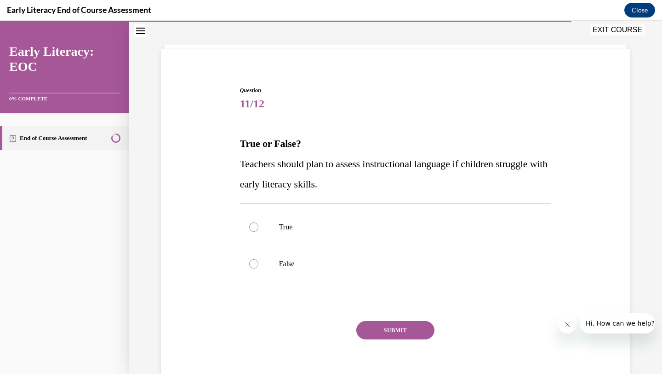
scroll to position [28, 0]
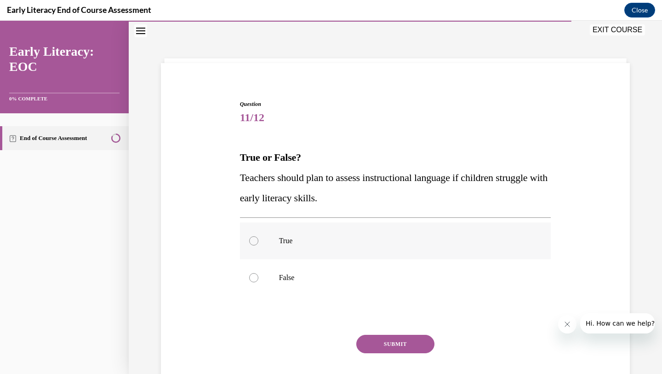
click at [359, 240] on p "True" at bounding box center [403, 240] width 249 height 9
click at [393, 345] on button "SUBMIT" at bounding box center [396, 343] width 78 height 18
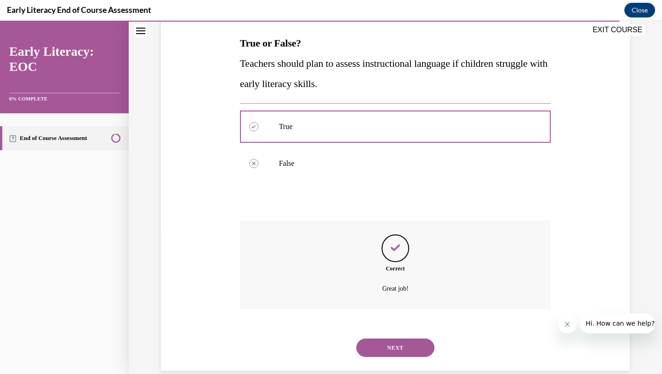
scroll to position [157, 0]
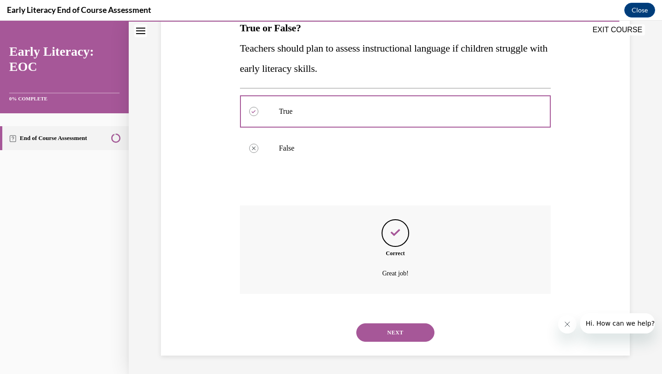
click at [390, 331] on button "NEXT" at bounding box center [396, 332] width 78 height 18
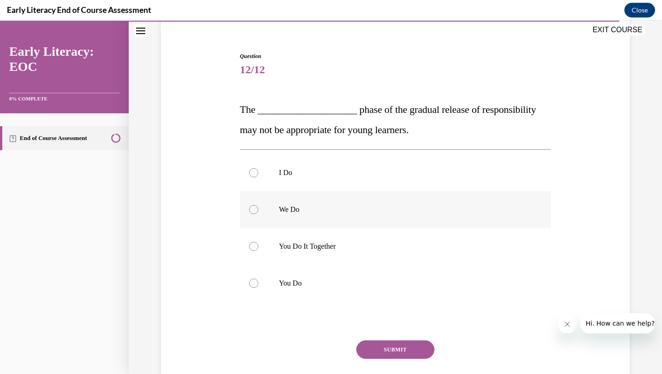
scroll to position [94, 0]
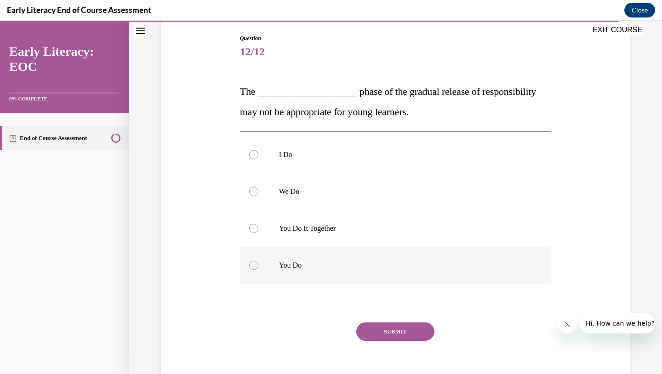
click at [324, 262] on p "You Do" at bounding box center [403, 264] width 249 height 9
click at [391, 327] on button "SUBMIT" at bounding box center [396, 331] width 78 height 18
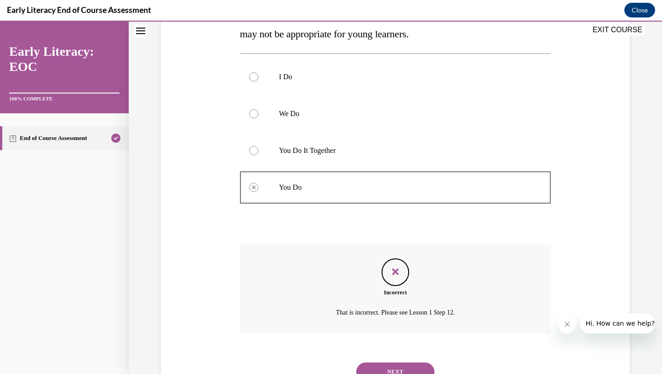
scroll to position [211, 0]
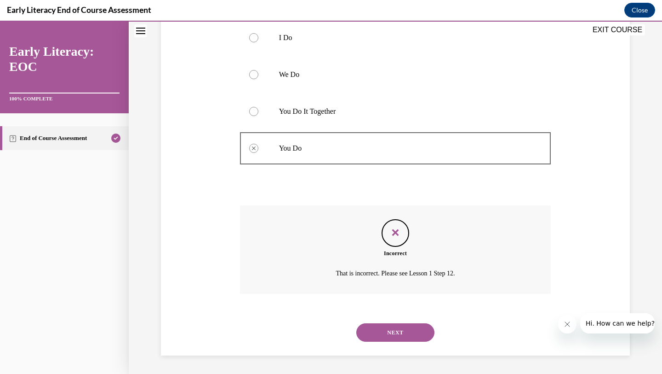
click at [409, 328] on button "NEXT" at bounding box center [396, 332] width 78 height 18
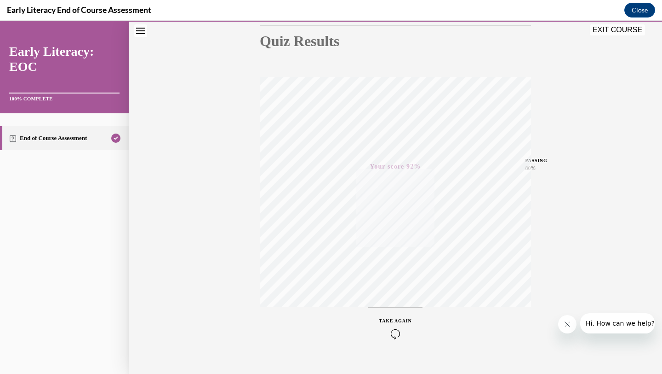
scroll to position [119, 0]
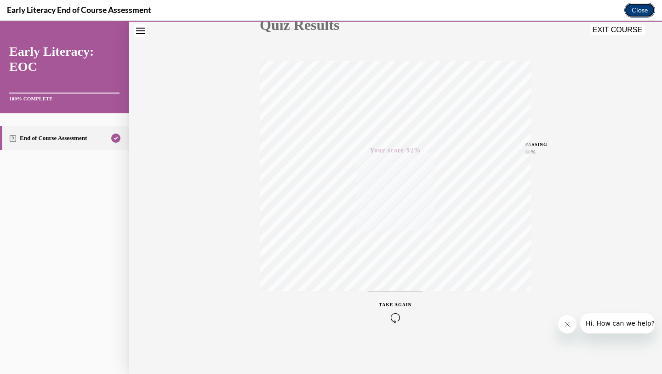
click at [640, 8] on button "Close" at bounding box center [640, 10] width 31 height 15
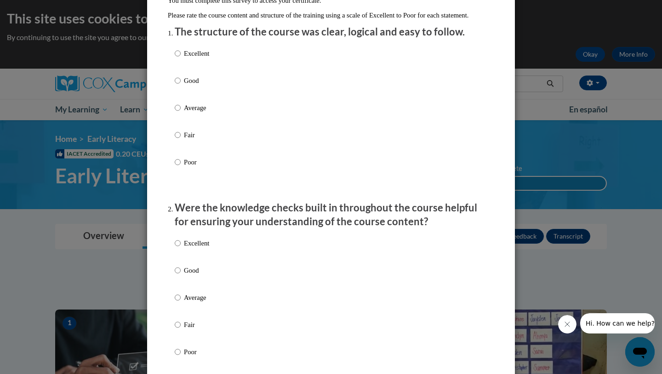
scroll to position [0, 0]
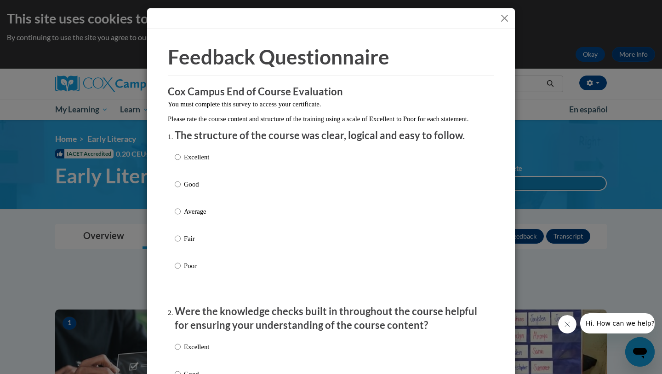
click at [504, 15] on button "Close" at bounding box center [505, 18] width 12 height 12
